Goal: Transaction & Acquisition: Purchase product/service

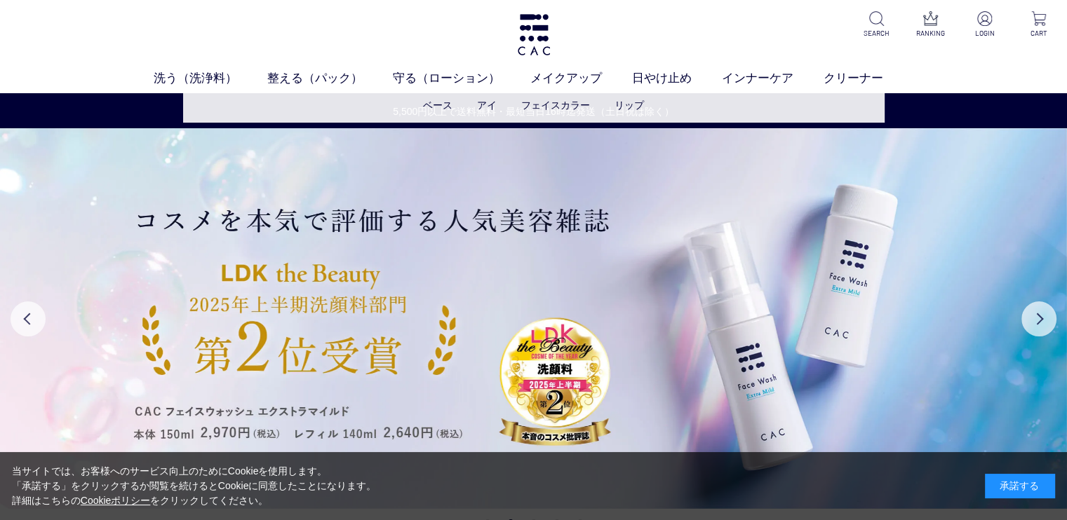
click at [457, 107] on li "ベース" at bounding box center [450, 105] width 54 height 15
click at [438, 102] on link "ベース" at bounding box center [437, 105] width 29 height 11
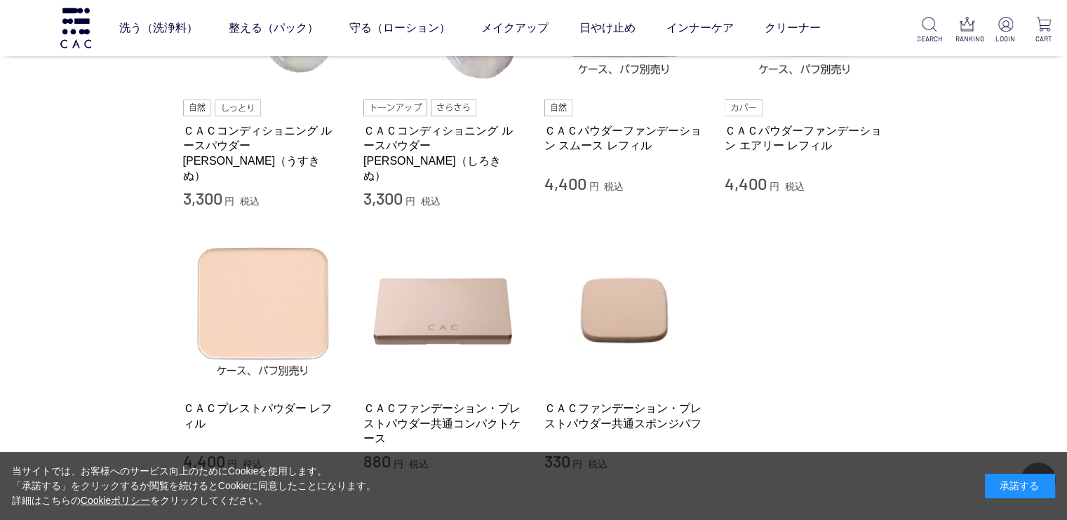
scroll to position [374, 0]
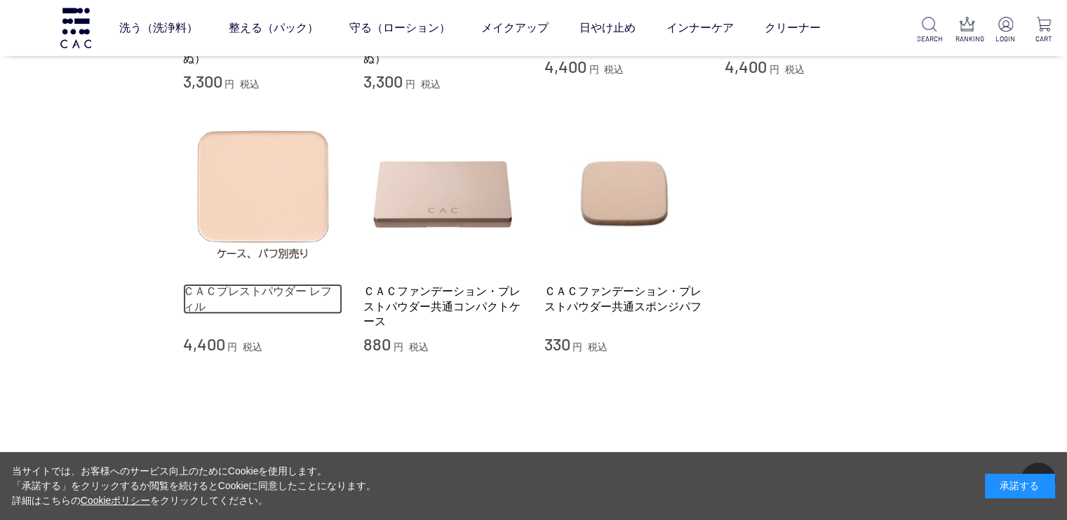
click at [280, 284] on link "ＣＡＣプレストパウダー レフィル" at bounding box center [263, 299] width 160 height 30
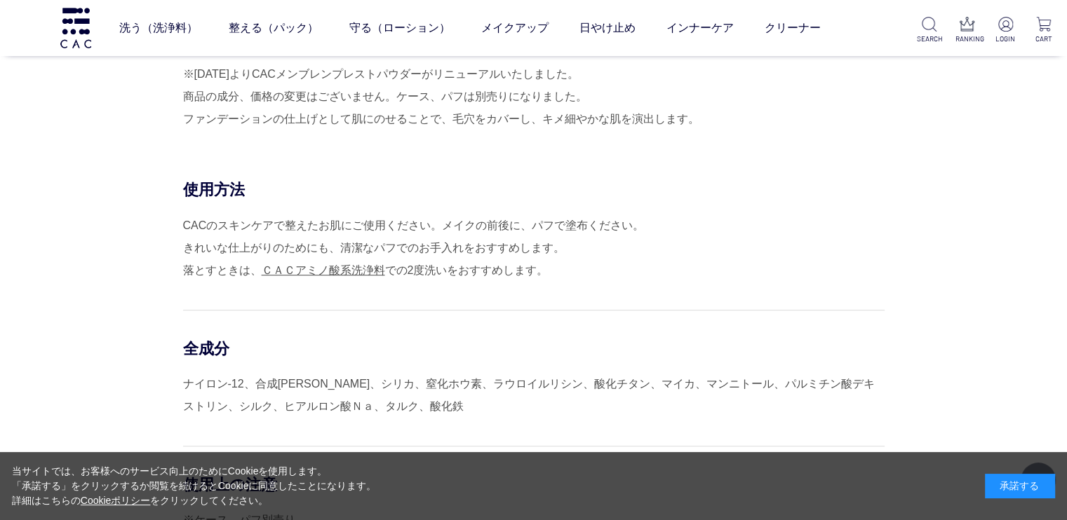
scroll to position [724, 0]
